Goal: Task Accomplishment & Management: Manage account settings

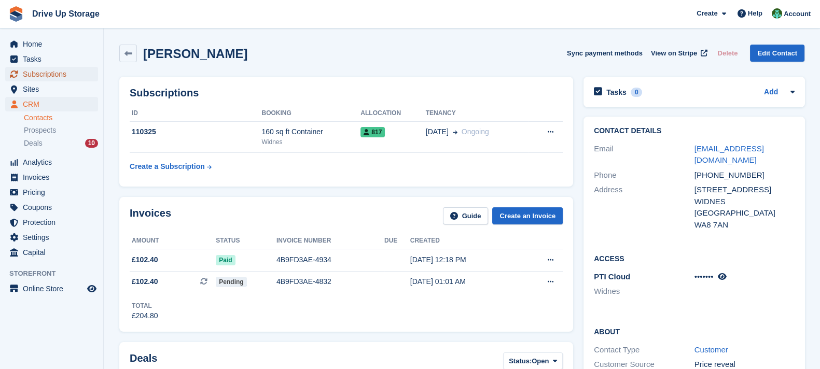
click at [74, 71] on span "Subscriptions" at bounding box center [54, 74] width 62 height 15
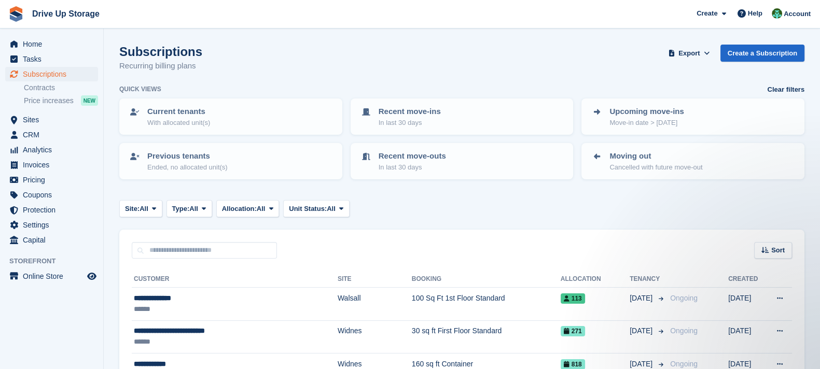
scroll to position [129, 0]
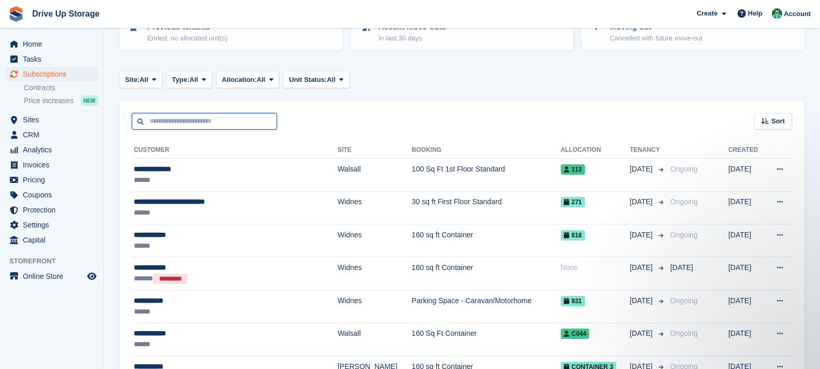
click at [222, 123] on input "text" at bounding box center [204, 121] width 145 height 17
type input "*****"
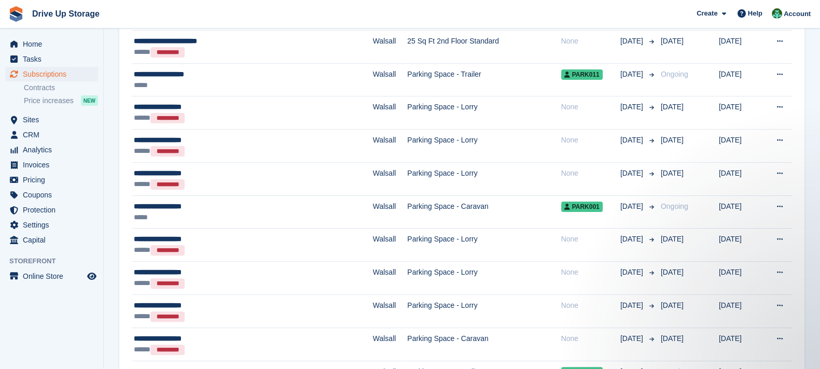
scroll to position [129, 0]
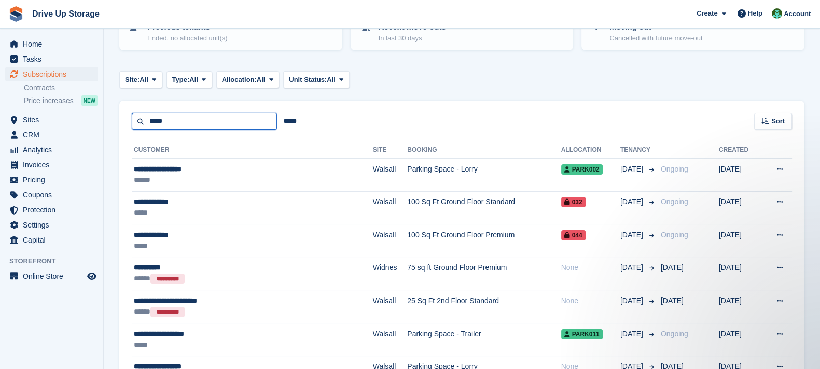
drag, startPoint x: 236, startPoint y: 128, endPoint x: 228, endPoint y: 125, distance: 8.4
click at [228, 125] on input "*****" at bounding box center [204, 121] width 145 height 17
type input "******"
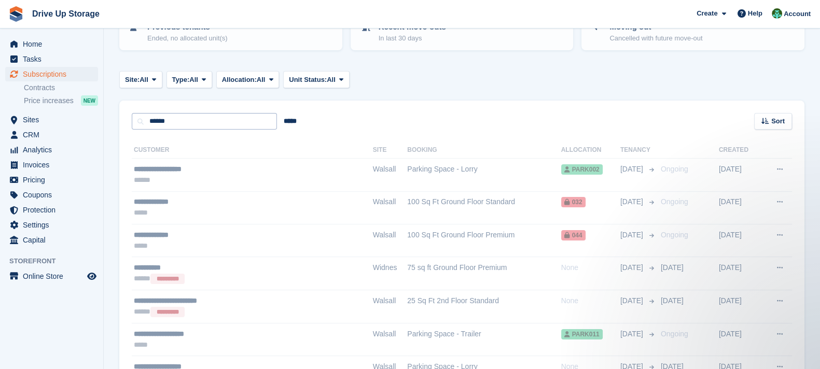
scroll to position [35, 0]
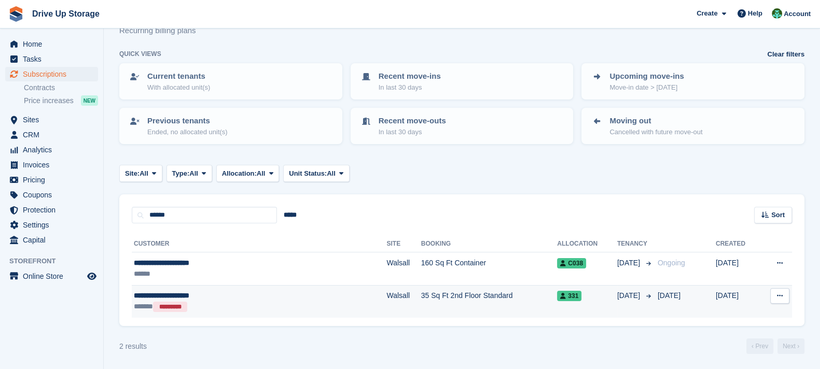
click at [498, 297] on td "35 Sq Ft 2nd Floor Standard" at bounding box center [489, 301] width 136 height 33
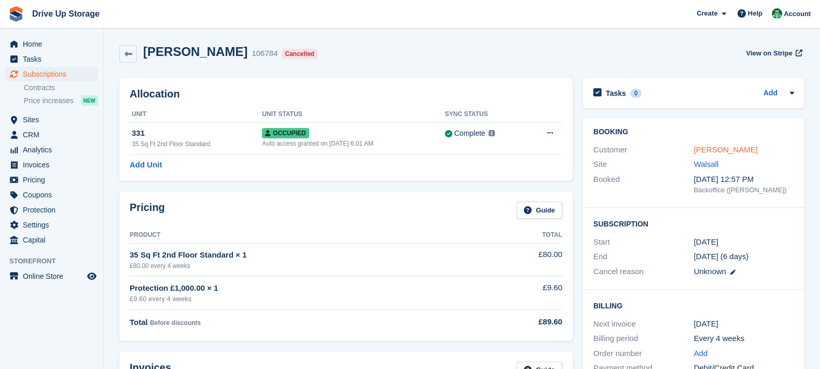
click at [727, 147] on link "[PERSON_NAME]" at bounding box center [726, 149] width 64 height 9
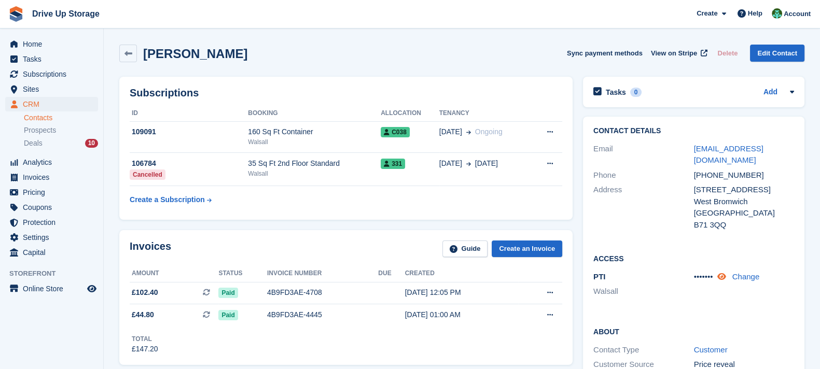
click at [725, 278] on icon at bounding box center [721, 277] width 9 height 8
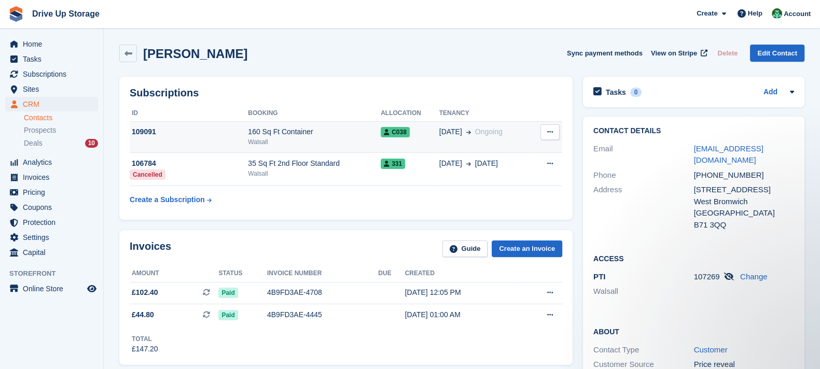
click at [323, 136] on div "160 Sq Ft Container" at bounding box center [314, 132] width 133 height 11
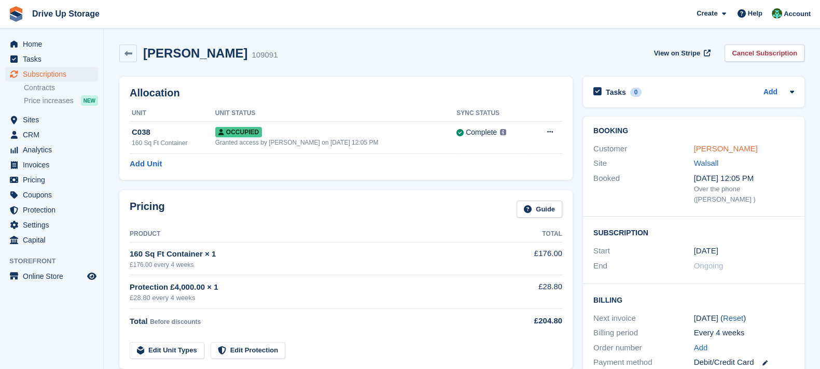
click at [734, 145] on link "[PERSON_NAME]" at bounding box center [726, 148] width 64 height 9
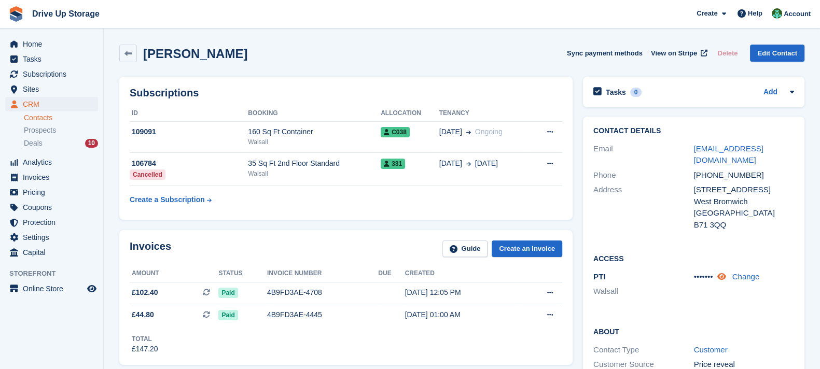
click at [724, 279] on icon at bounding box center [721, 277] width 9 height 8
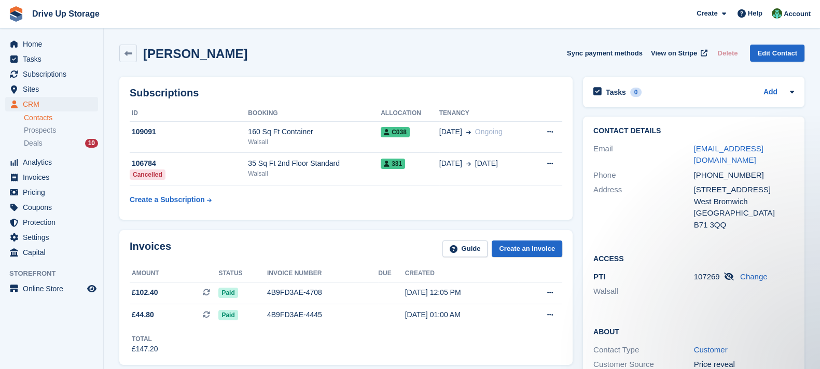
click at [705, 278] on span "107269" at bounding box center [707, 276] width 26 height 9
copy div "107269"
drag, startPoint x: 725, startPoint y: 159, endPoint x: 689, endPoint y: 152, distance: 37.1
click at [689, 152] on div "Email businessman.profit@gmail.com" at bounding box center [694, 155] width 201 height 26
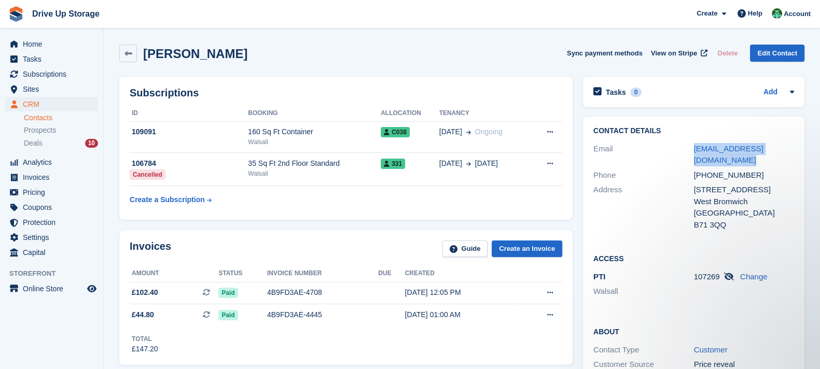
copy div "businessman.profit@gmail.com"
click at [81, 74] on span "Subscriptions" at bounding box center [54, 74] width 62 height 15
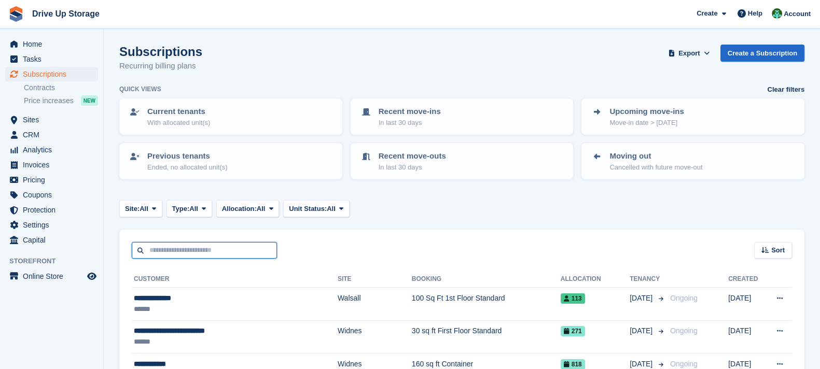
click at [232, 247] on input "text" at bounding box center [204, 250] width 145 height 17
type input "**********"
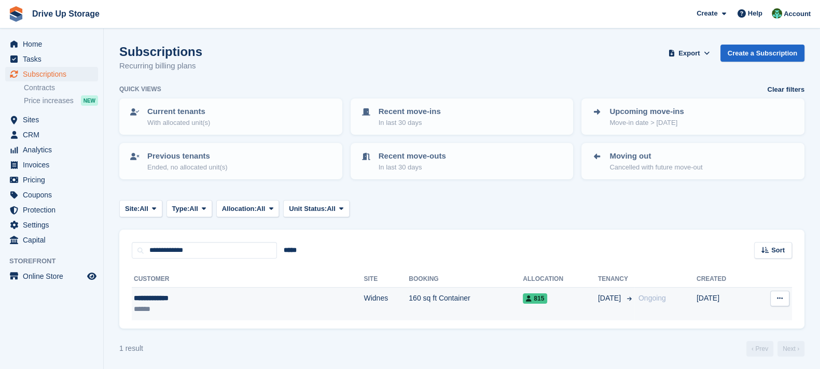
click at [460, 299] on td "160 sq ft Container" at bounding box center [466, 304] width 114 height 33
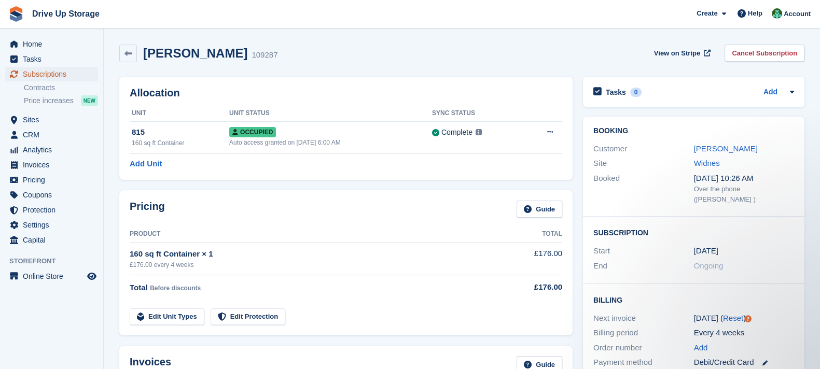
click at [79, 79] on span "Subscriptions" at bounding box center [54, 74] width 62 height 15
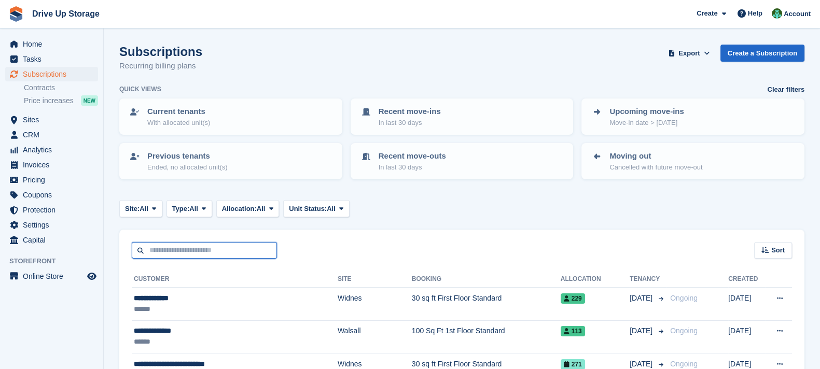
click at [199, 254] on input "text" at bounding box center [204, 250] width 145 height 17
type input "******"
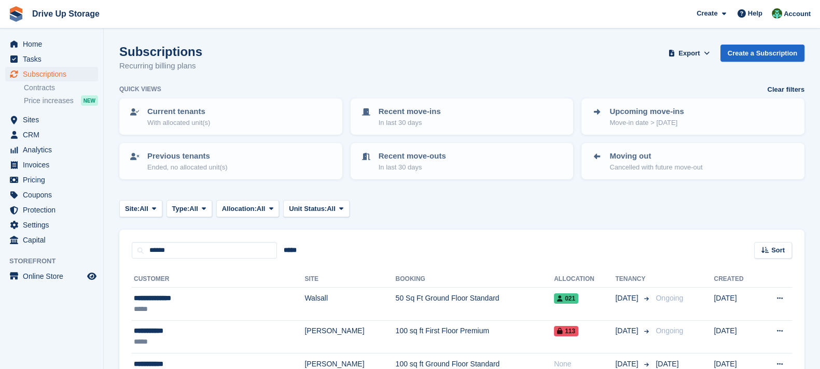
scroll to position [68, 0]
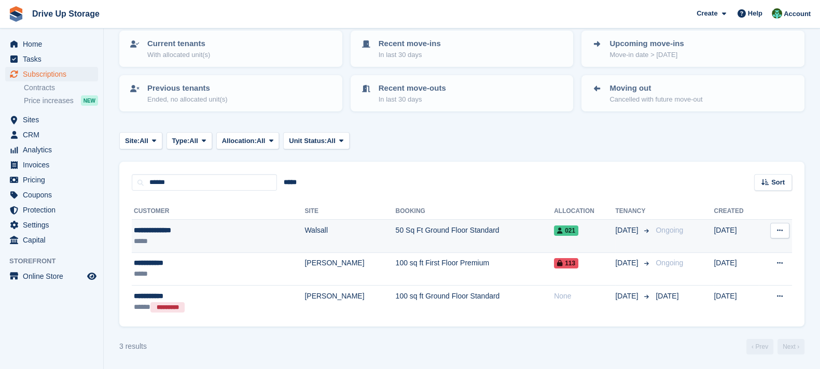
click at [481, 229] on td "50 Sq Ft Ground Floor Standard" at bounding box center [475, 236] width 159 height 33
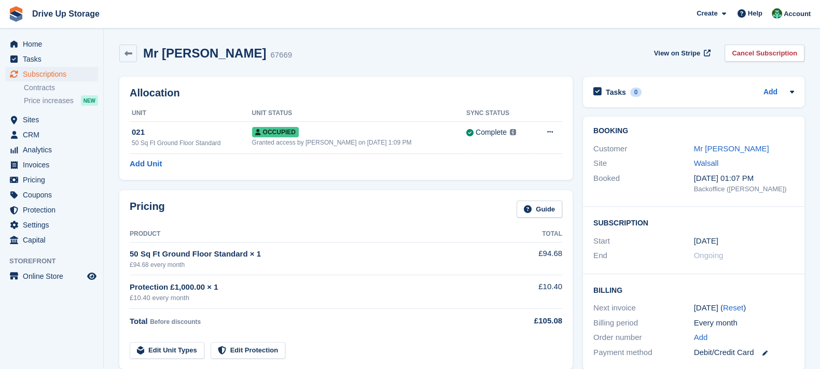
scroll to position [129, 0]
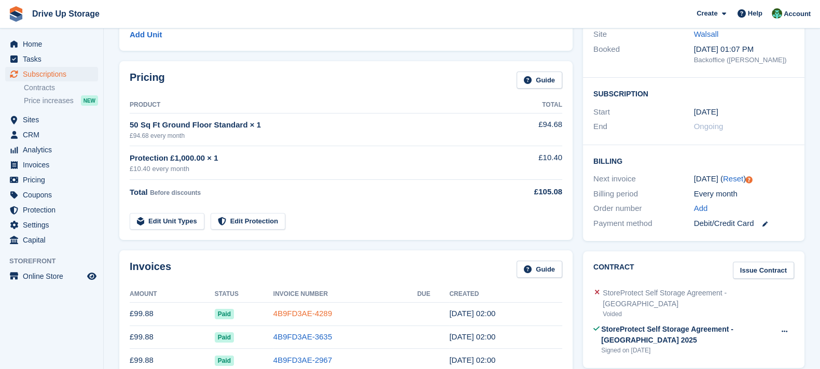
click at [306, 313] on link "4B9FD3AE-4289" at bounding box center [302, 313] width 59 height 9
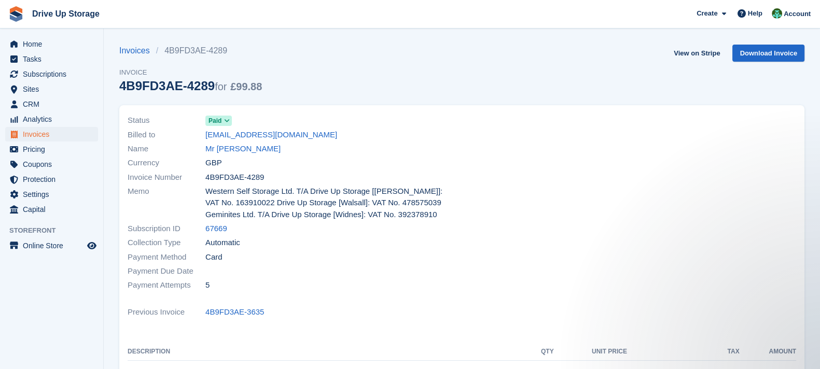
click at [472, 129] on div at bounding box center [632, 202] width 341 height 191
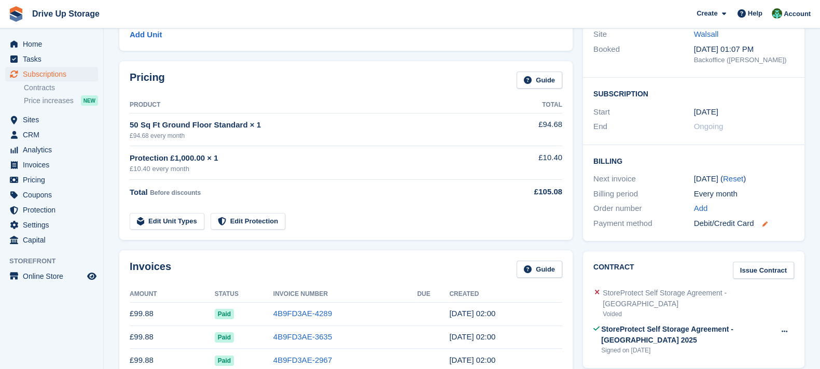
click at [766, 222] on icon at bounding box center [764, 224] width 5 height 5
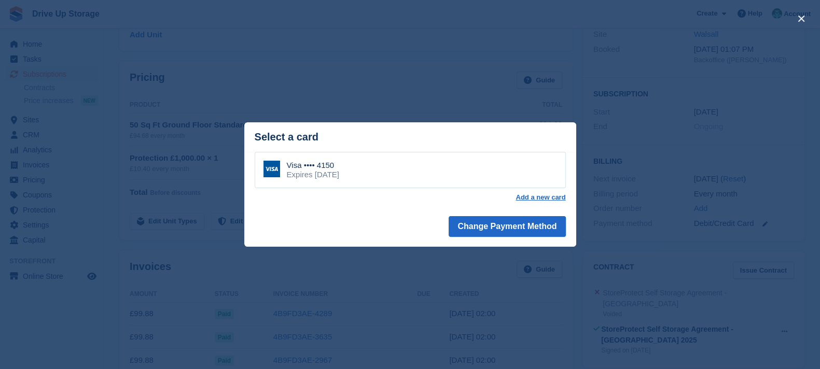
click at [615, 140] on div "close" at bounding box center [410, 184] width 820 height 369
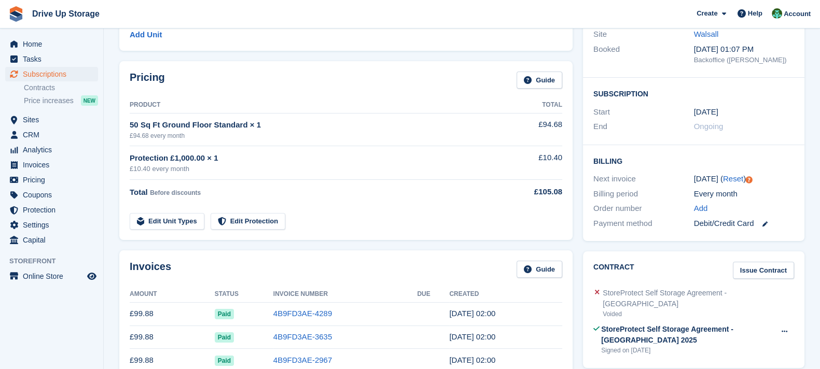
click at [762, 222] on link at bounding box center [760, 224] width 13 height 12
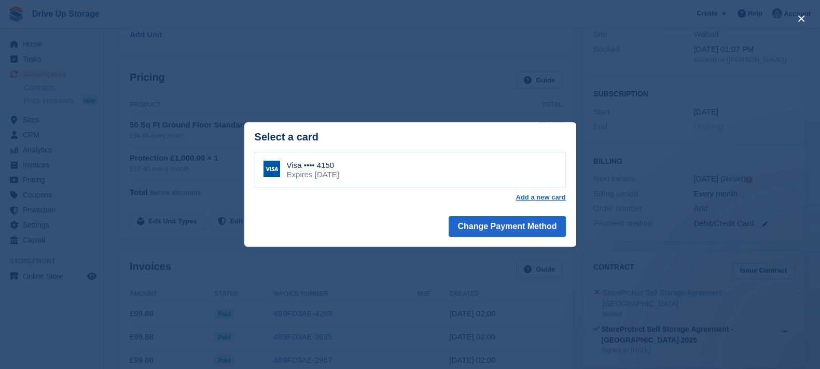
scroll to position [0, 0]
click at [404, 81] on div "close" at bounding box center [410, 184] width 820 height 369
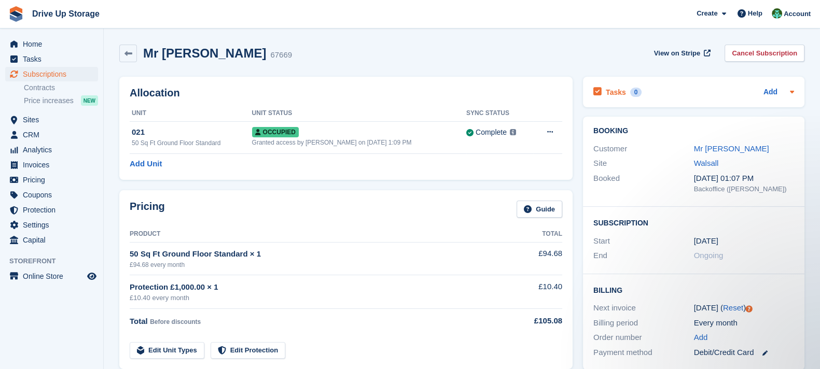
scroll to position [129, 0]
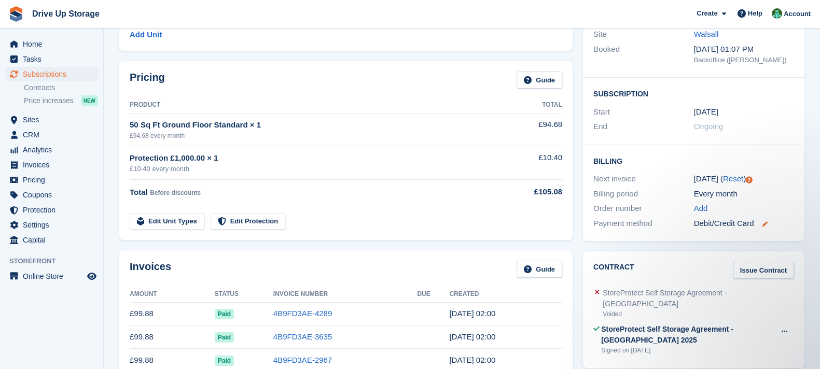
click at [765, 224] on icon at bounding box center [764, 224] width 5 height 5
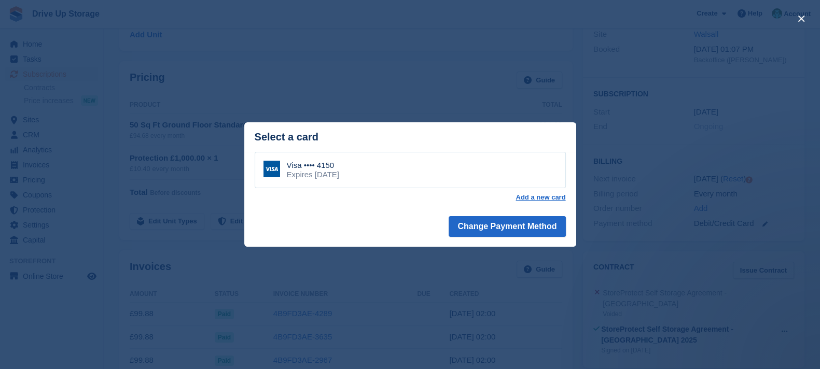
scroll to position [0, 0]
click at [436, 64] on div "close" at bounding box center [410, 184] width 820 height 369
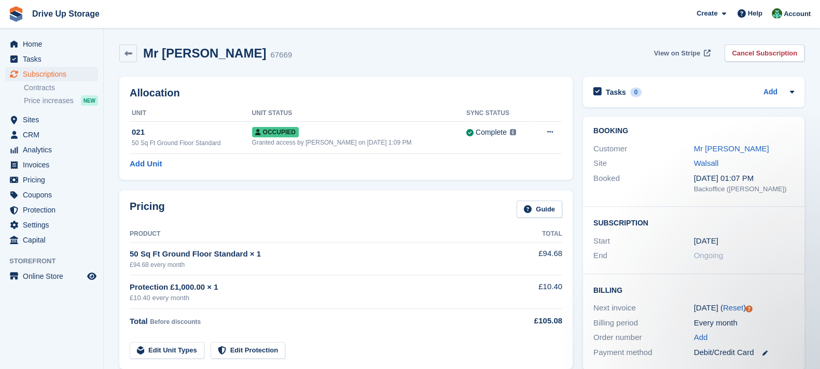
click at [673, 53] on span "View on Stripe" at bounding box center [677, 53] width 46 height 10
click at [734, 144] on link "Mr [PERSON_NAME]" at bounding box center [731, 148] width 75 height 9
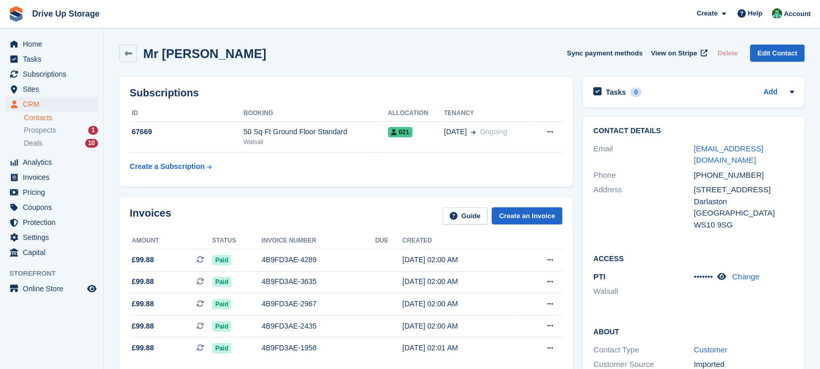
scroll to position [129, 0]
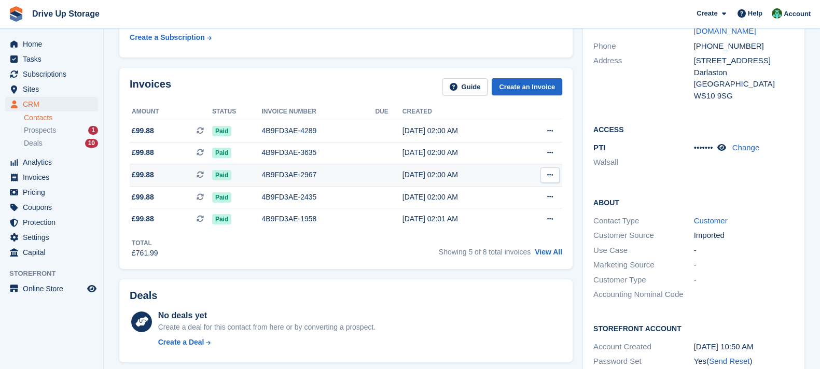
click at [283, 183] on td "4B9FD3AE-2967" at bounding box center [319, 175] width 114 height 22
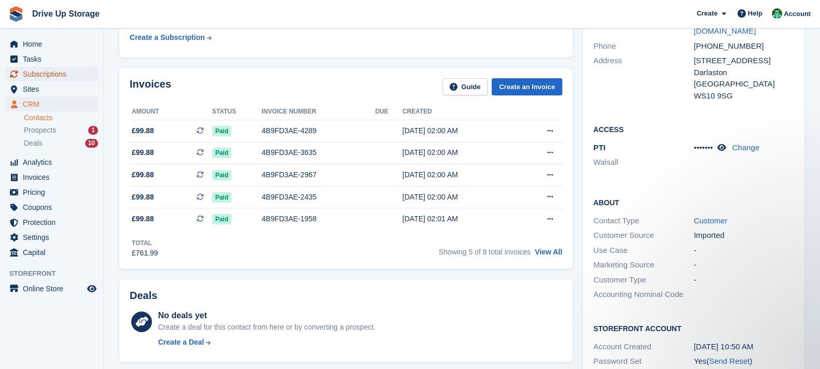
click at [74, 76] on span "Subscriptions" at bounding box center [54, 74] width 62 height 15
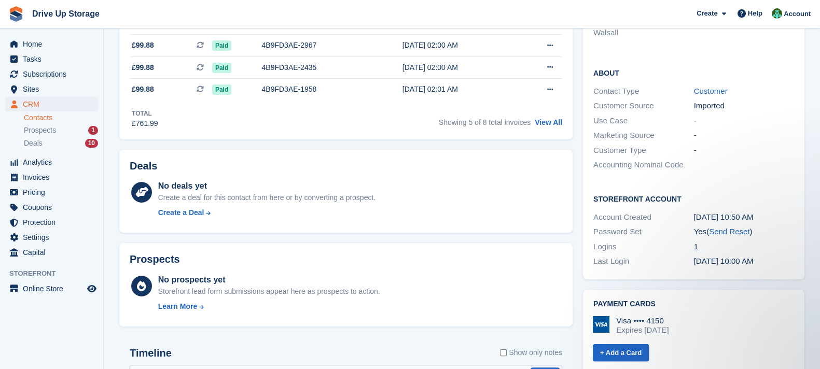
scroll to position [129, 0]
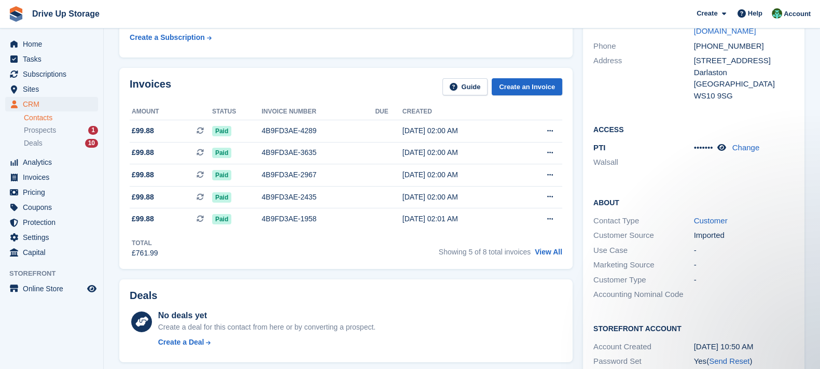
click at [475, 275] on div "Deals No deals yet Create a deal for this contact from here or by converting a …" at bounding box center [346, 321] width 464 height 94
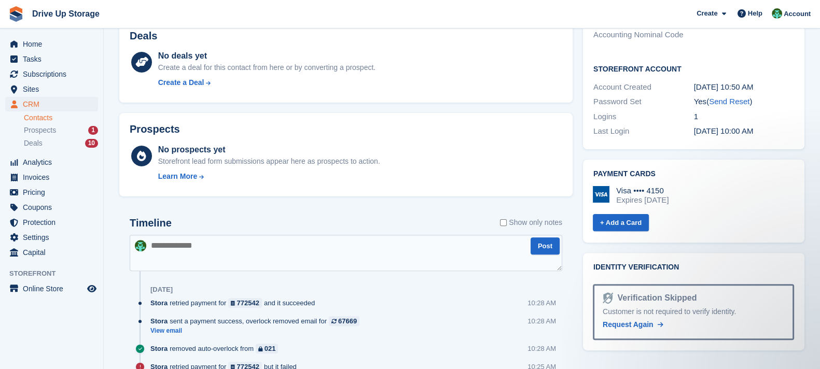
scroll to position [0, 0]
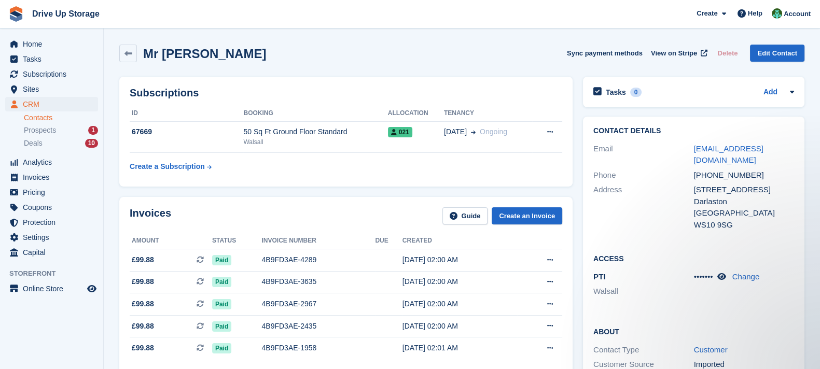
click at [449, 195] on div "Invoices Guide Create an Invoice Amount Status Invoice number Due Created £99.8…" at bounding box center [346, 298] width 464 height 212
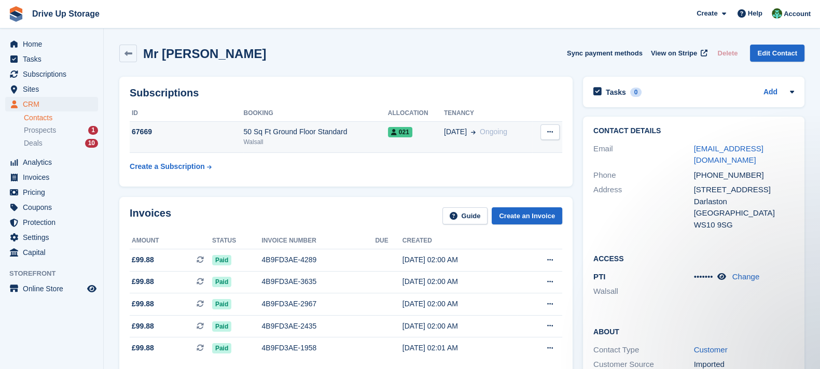
click at [377, 136] on div "50 Sq Ft Ground Floor Standard" at bounding box center [315, 132] width 144 height 11
